Goal: Task Accomplishment & Management: Complete application form

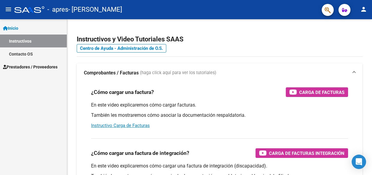
click at [48, 67] on span "Prestadores / Proveedores" at bounding box center [30, 67] width 55 height 7
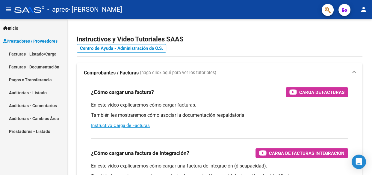
click at [48, 54] on link "Facturas - Listado/Carga" at bounding box center [33, 53] width 67 height 13
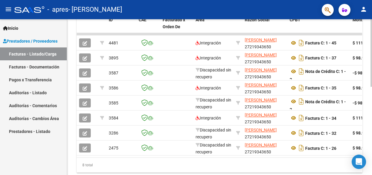
scroll to position [183, 0]
click at [372, 123] on div at bounding box center [371, 133] width 1 height 67
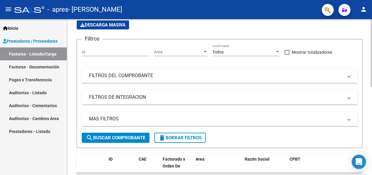
scroll to position [43, 0]
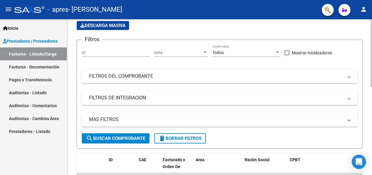
click at [369, 41] on div "Video tutorial PRESTADORES -> Listado de CPBTs Emitidos por Prestadores / Prove…" at bounding box center [220, 153] width 307 height 355
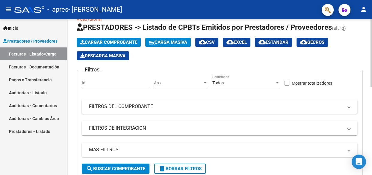
scroll to position [12, 0]
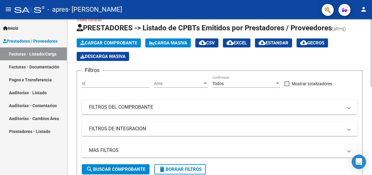
click at [372, 49] on div at bounding box center [371, 58] width 1 height 67
click at [122, 40] on span "Cargar Comprobante" at bounding box center [108, 42] width 57 height 5
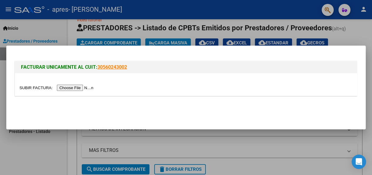
click at [83, 87] on input "file" at bounding box center [57, 88] width 76 height 6
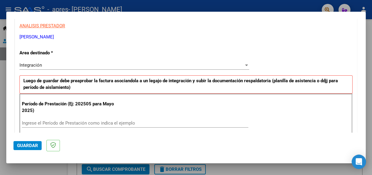
scroll to position [114, 0]
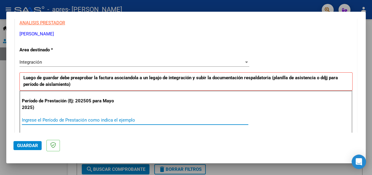
click at [42, 118] on input "Ingrese el Período de Prestación como indica el ejemplo" at bounding box center [135, 119] width 227 height 5
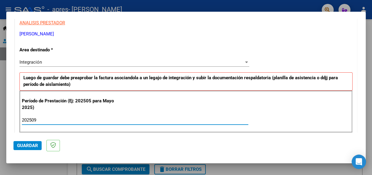
type input "202509"
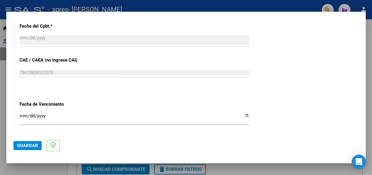
scroll to position [351, 0]
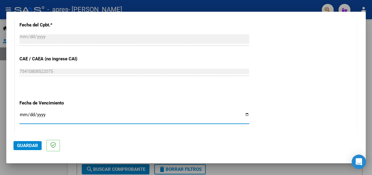
click at [244, 114] on input "Ingresar la fecha" at bounding box center [134, 117] width 230 height 10
type input "[DATE]"
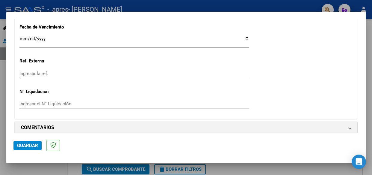
scroll to position [432, 0]
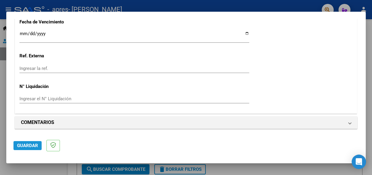
click at [30, 144] on span "Guardar" at bounding box center [27, 145] width 21 height 5
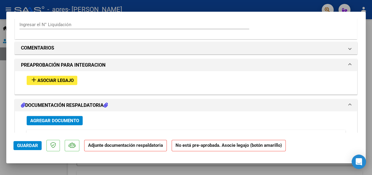
scroll to position [529, 0]
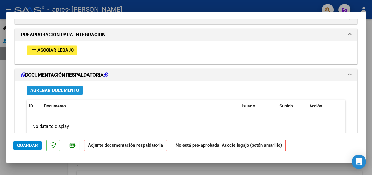
click at [73, 90] on span "Agregar Documento" at bounding box center [54, 90] width 49 height 5
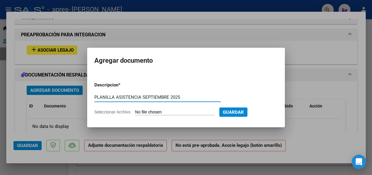
click at [141, 96] on input "PLANILLA ASISTENCIA SEPTIEMBRE 2025" at bounding box center [157, 96] width 127 height 5
type input "PLANILLA ASISTENCIA [DATE]"
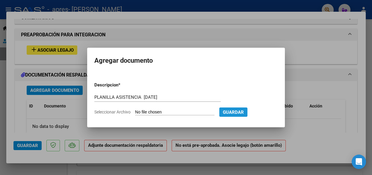
click at [237, 111] on span "Guardar" at bounding box center [233, 111] width 21 height 5
click at [111, 111] on span "Seleccionar Archivo" at bounding box center [112, 111] width 36 height 5
click at [135, 111] on input "Seleccionar Archivo" at bounding box center [174, 112] width 79 height 6
type input "C:\fakepath\PLANILLA ASISTENCIA LUIAN [DATE].pdf"
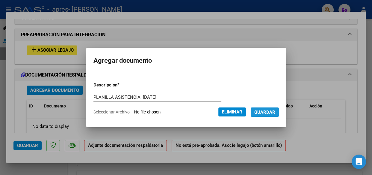
click at [264, 111] on span "Guardar" at bounding box center [265, 111] width 21 height 5
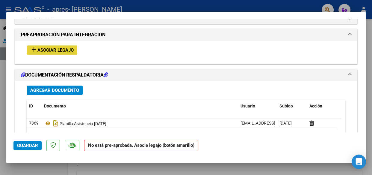
click at [74, 49] on span "Asociar Legajo" at bounding box center [55, 49] width 36 height 5
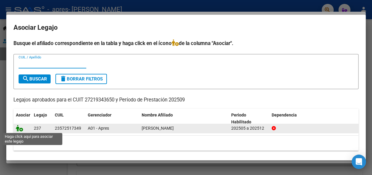
click at [21, 128] on icon at bounding box center [19, 128] width 7 height 7
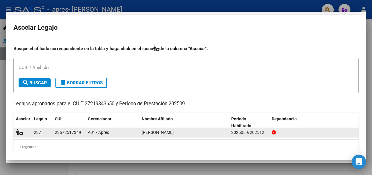
scroll to position [545, 0]
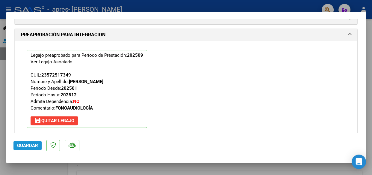
click at [29, 144] on span "Guardar" at bounding box center [27, 145] width 21 height 5
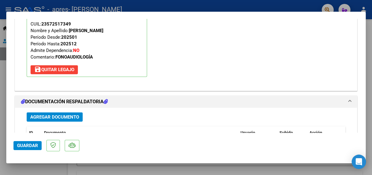
scroll to position [654, 0]
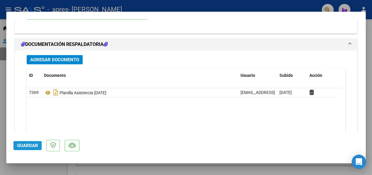
click at [28, 144] on span "Guardar" at bounding box center [27, 145] width 21 height 5
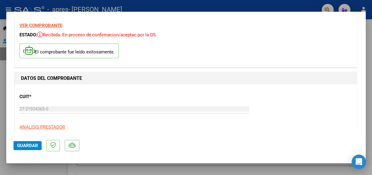
scroll to position [0, 0]
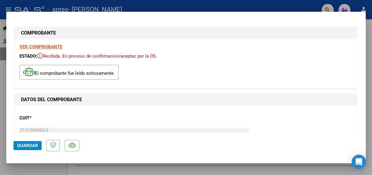
click at [0, 74] on div at bounding box center [186, 87] width 372 height 175
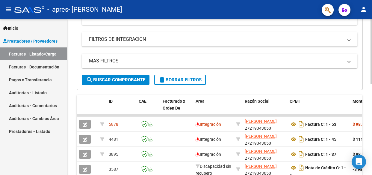
scroll to position [102, 0]
click at [372, 114] on div at bounding box center [371, 94] width 1 height 65
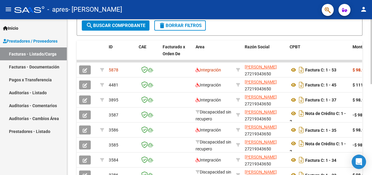
scroll to position [218, 0]
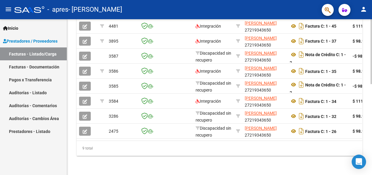
click at [372, 167] on div at bounding box center [371, 142] width 1 height 65
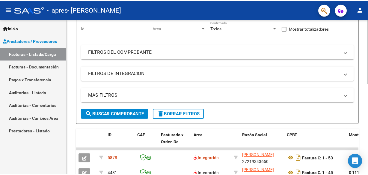
scroll to position [0, 0]
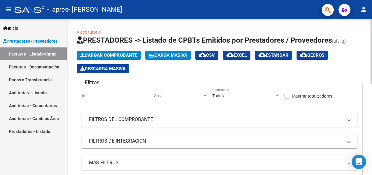
click at [372, 49] on div at bounding box center [371, 51] width 1 height 65
click at [362, 9] on mat-icon "person" at bounding box center [363, 9] width 7 height 7
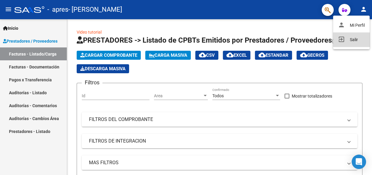
click at [354, 40] on button "exit_to_app Salir" at bounding box center [351, 39] width 37 height 14
